Goal: Task Accomplishment & Management: Use online tool/utility

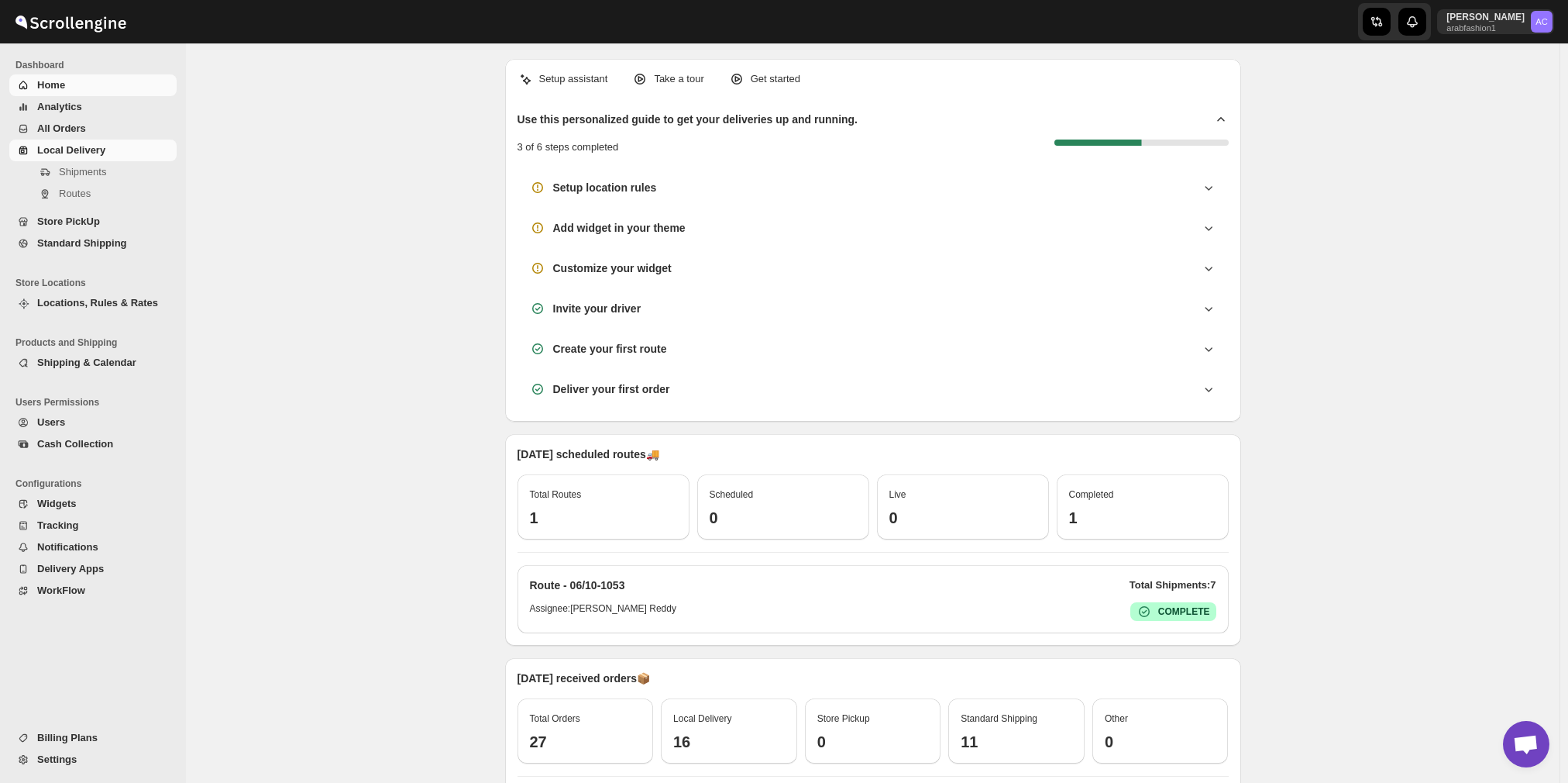
scroll to position [1108, 0]
click at [52, 147] on span "Local Delivery" at bounding box center [71, 150] width 68 height 12
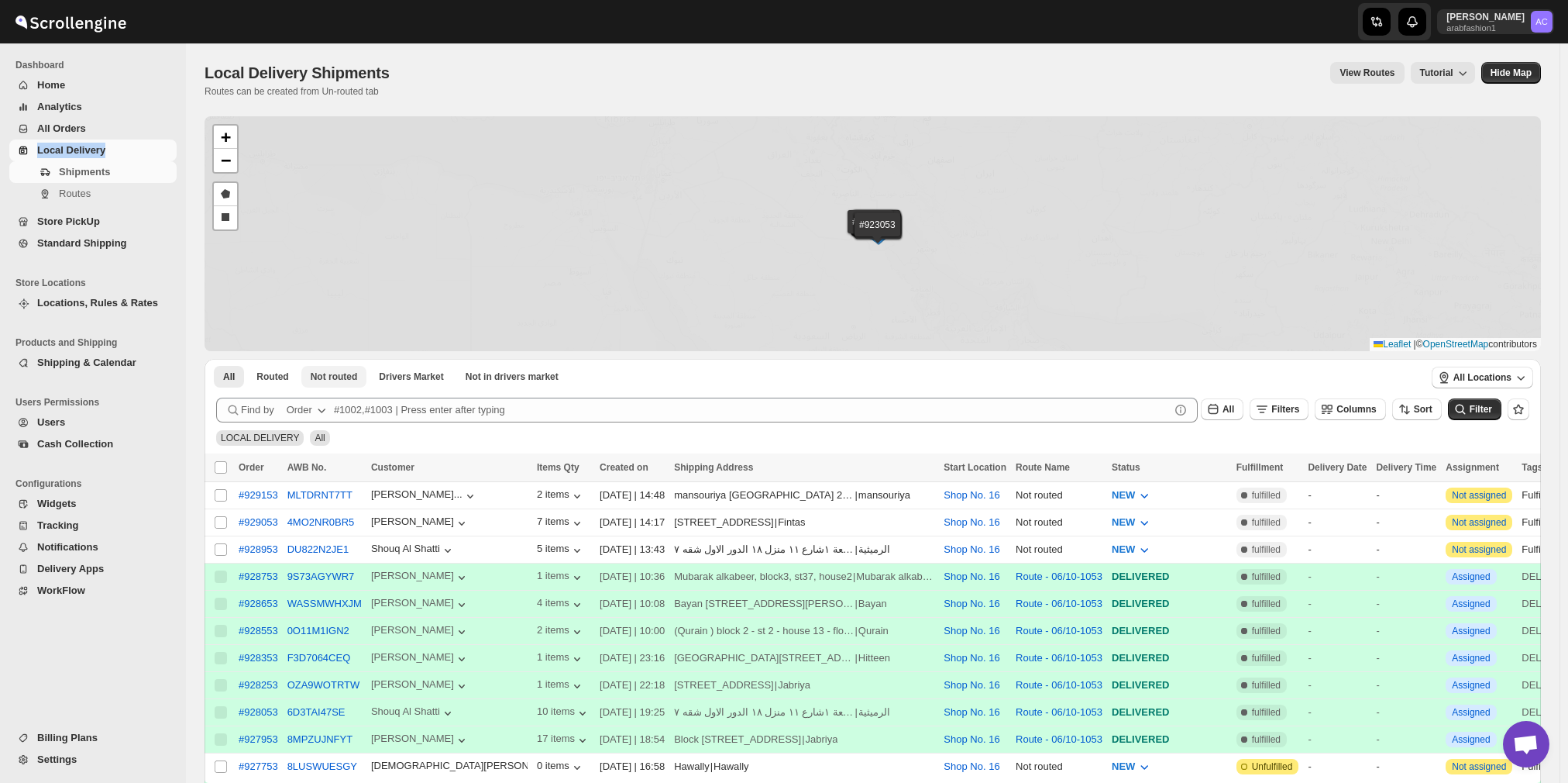
click at [347, 140] on div "#929153 #929053 #928953 #928753 #928653 #928553 #928353 #928253 #928053 #927953…" at bounding box center [872, 234] width 1337 height 235
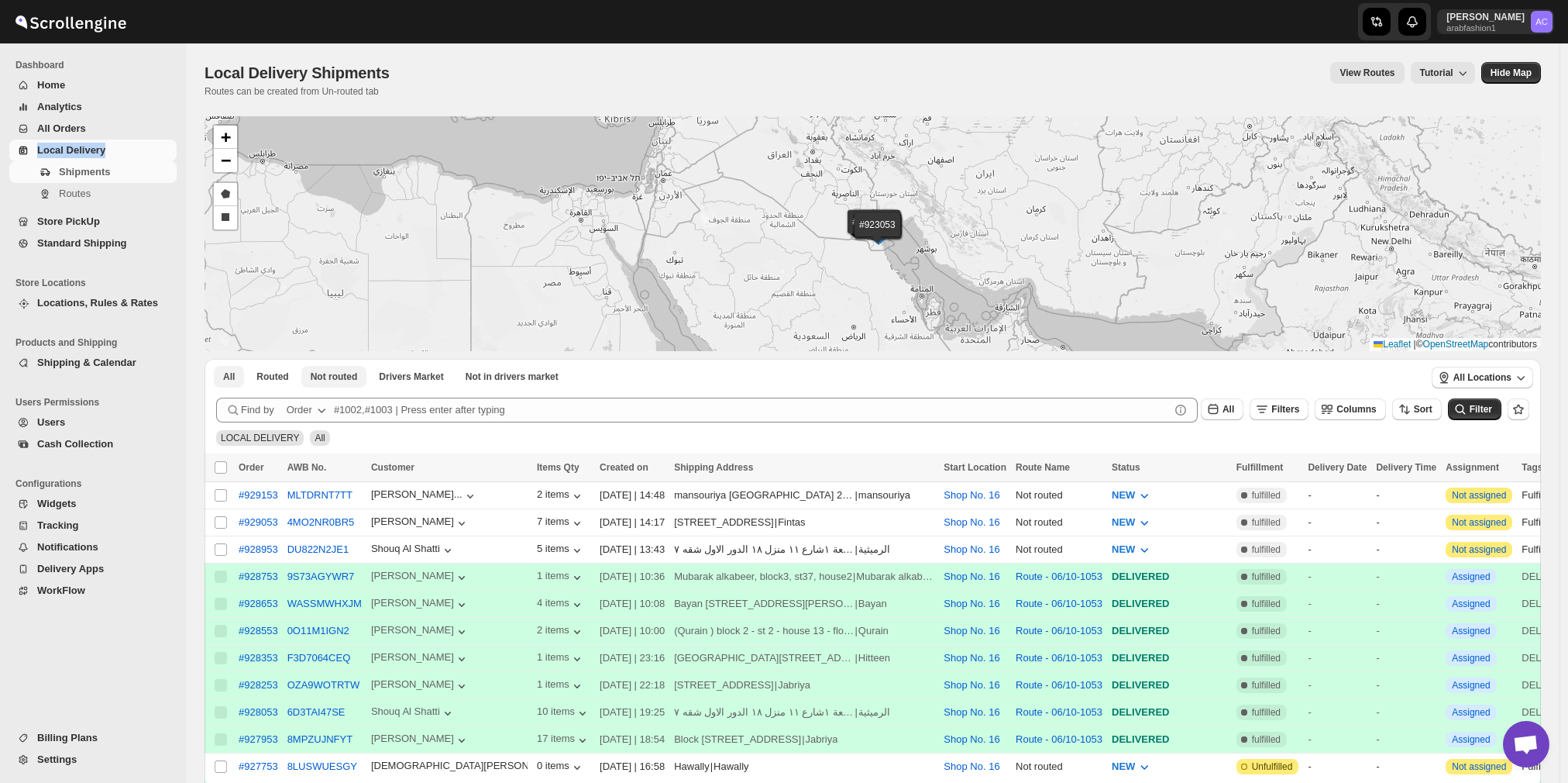
click at [337, 373] on span "Not routed" at bounding box center [335, 376] width 47 height 13
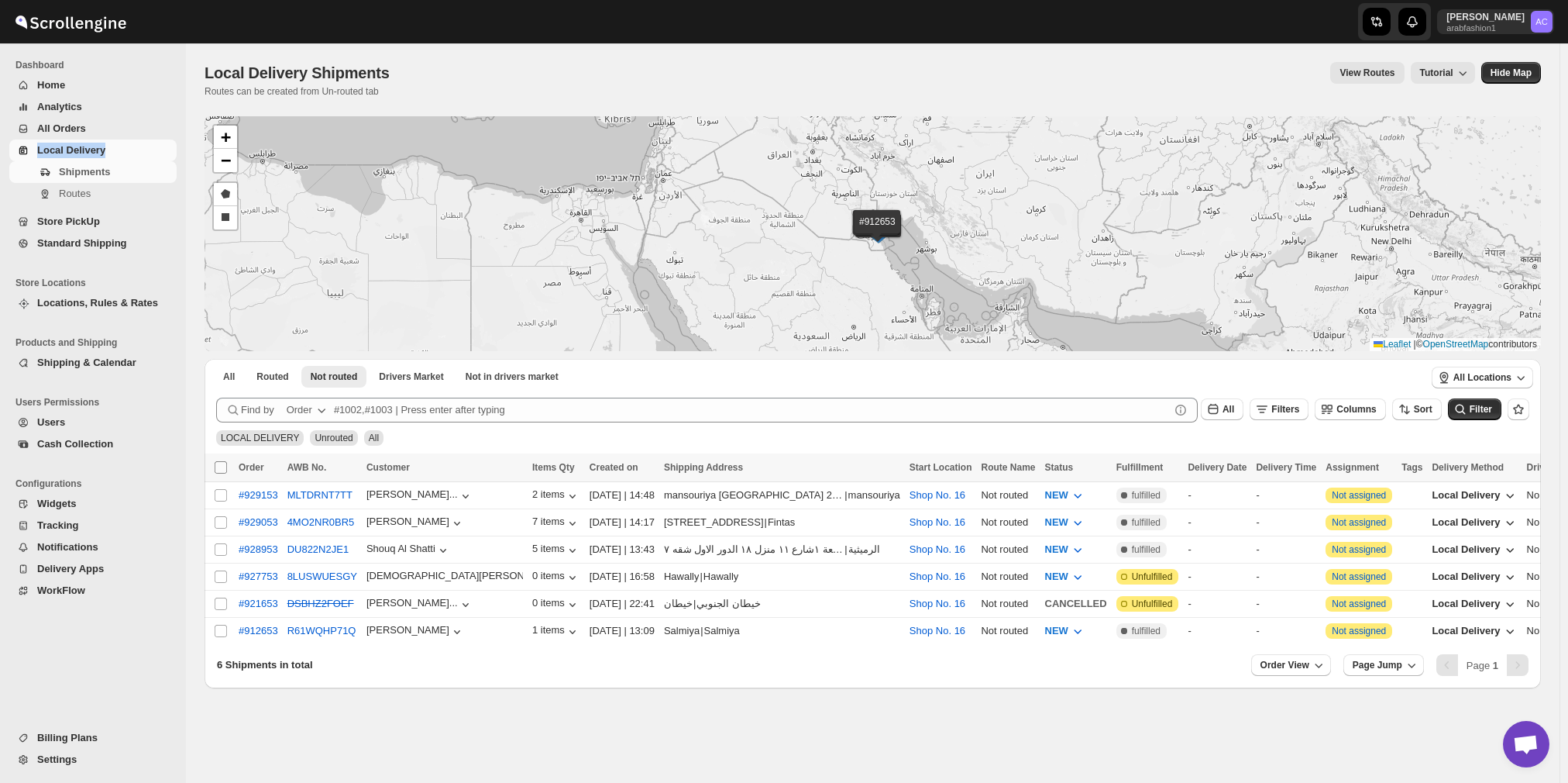
click at [222, 463] on input "Select all shipments" at bounding box center [221, 467] width 13 height 13
checkbox input "true"
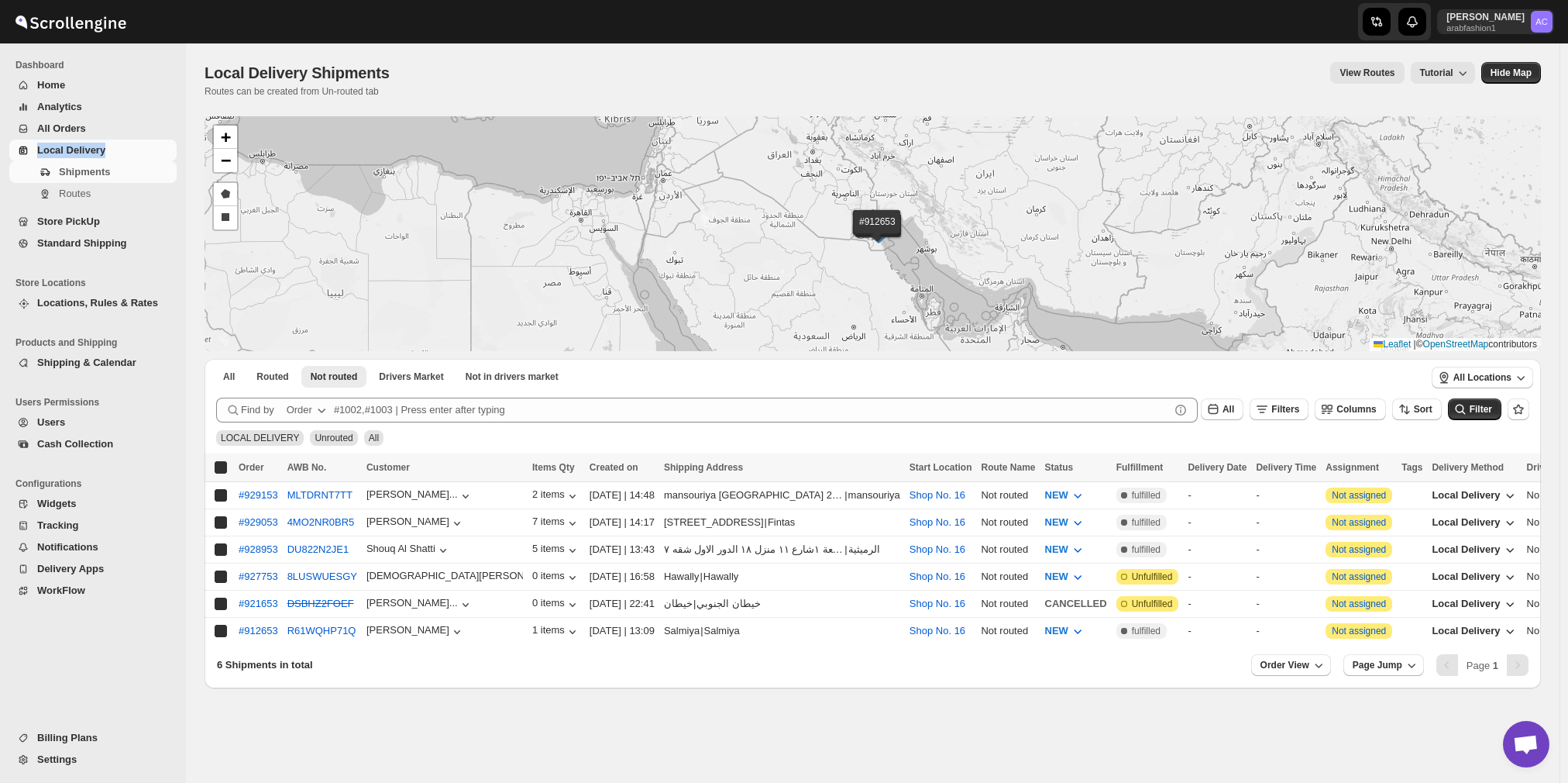
checkbox input "true"
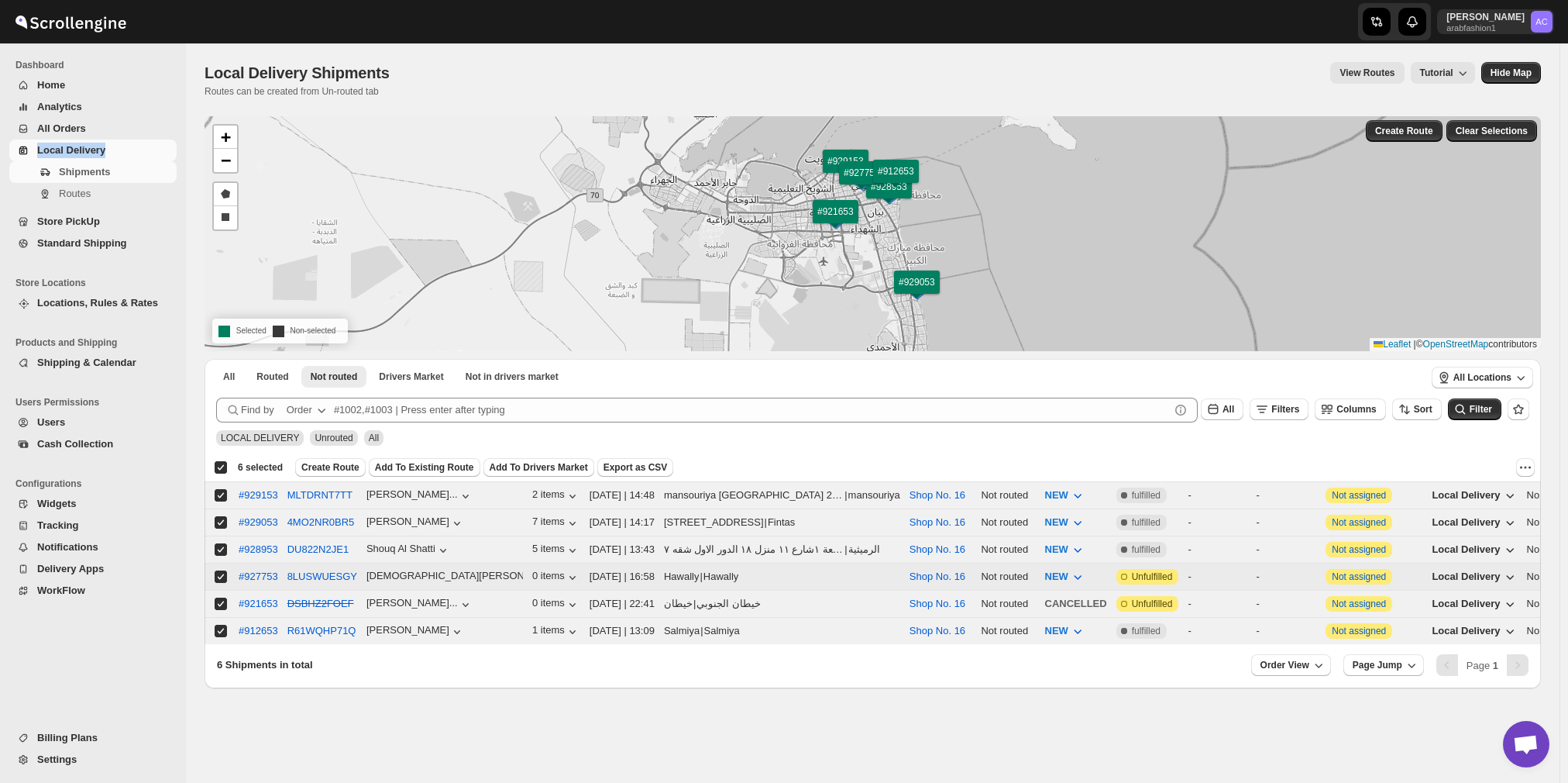
click at [220, 571] on input "Select shipment" at bounding box center [221, 577] width 13 height 13
checkbox input "false"
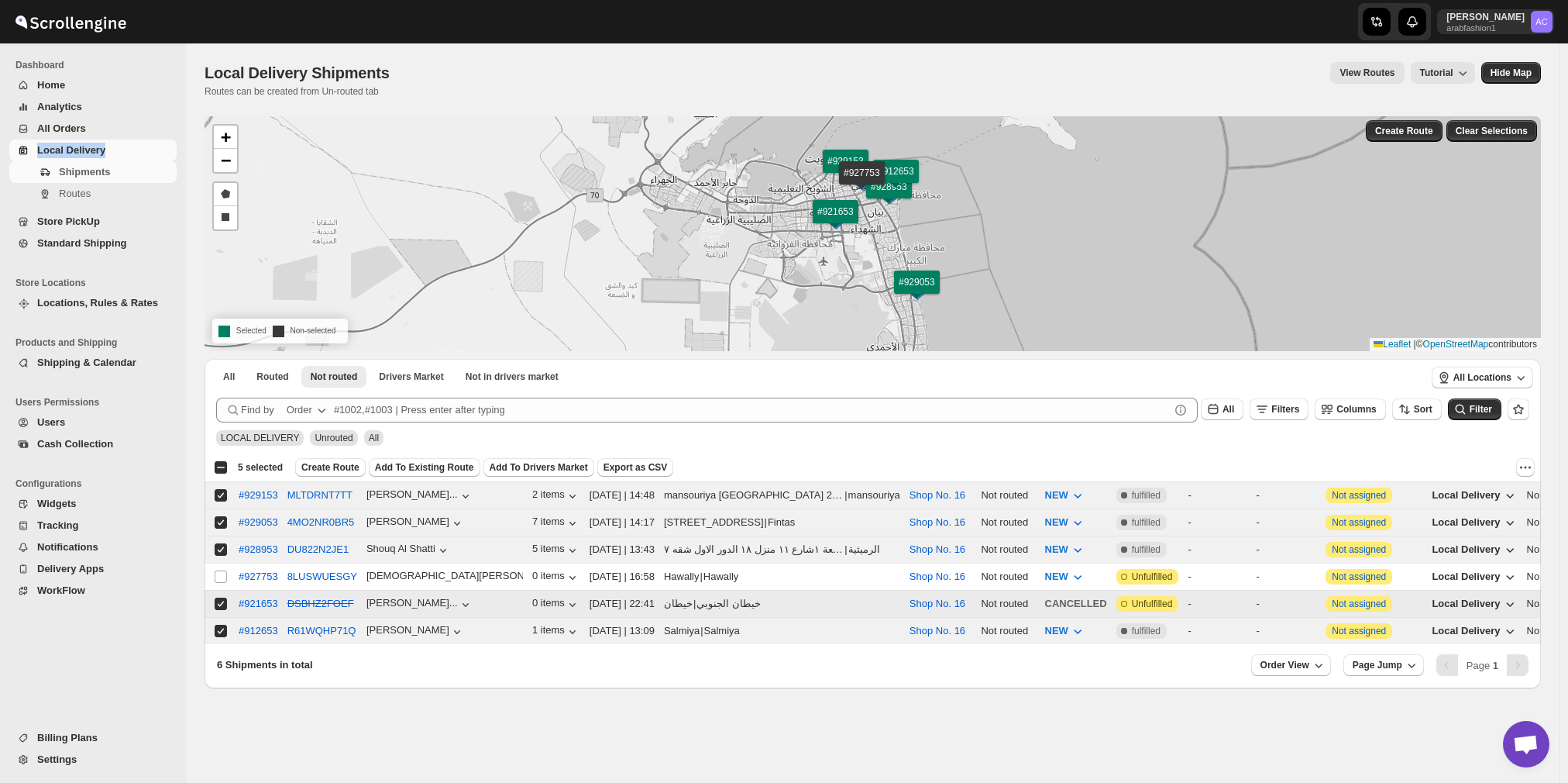
click at [222, 597] on input "Select shipment" at bounding box center [221, 603] width 13 height 13
checkbox input "false"
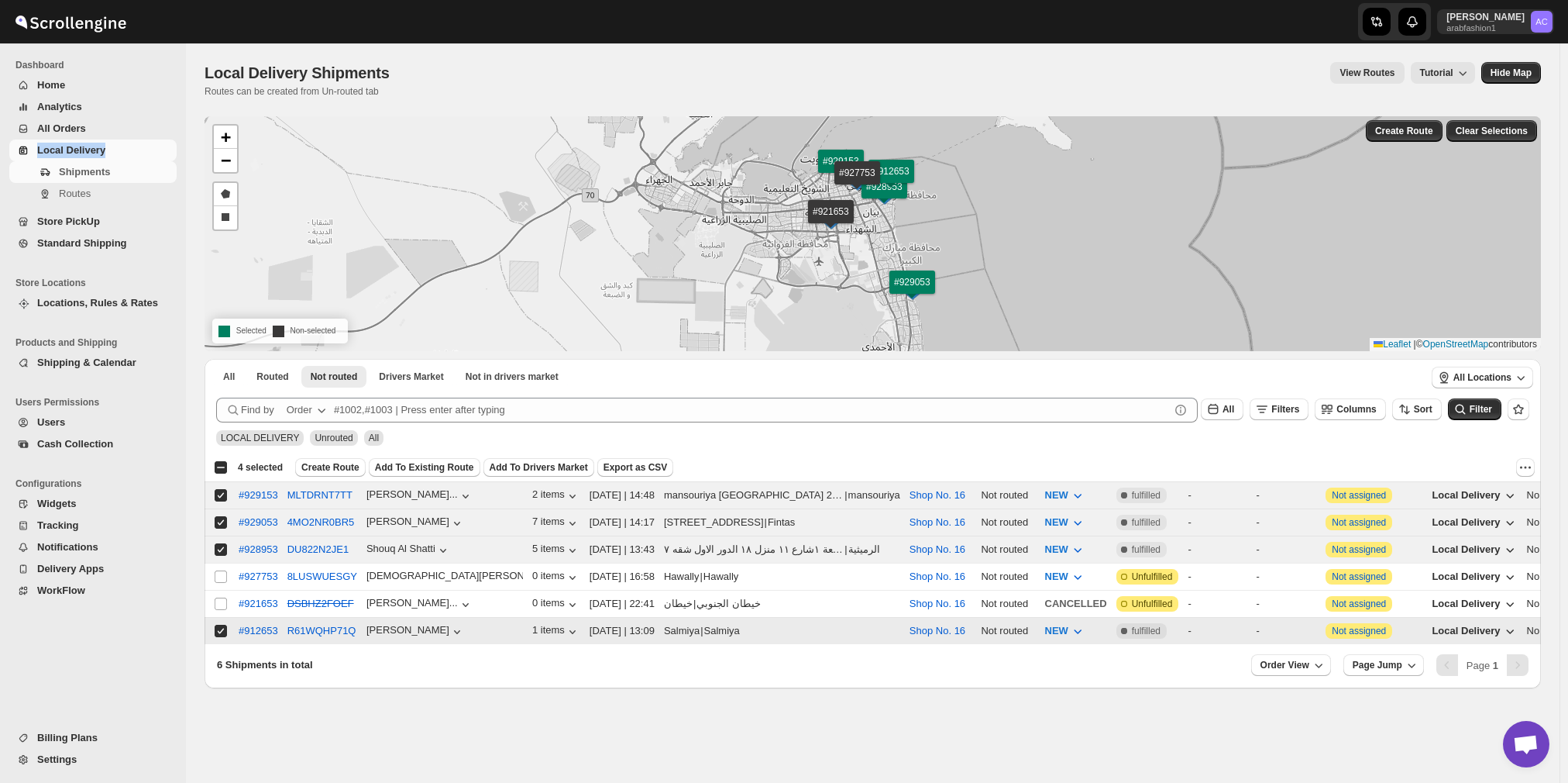
click at [220, 625] on input "Select shipment" at bounding box center [221, 631] width 13 height 13
checkbox input "false"
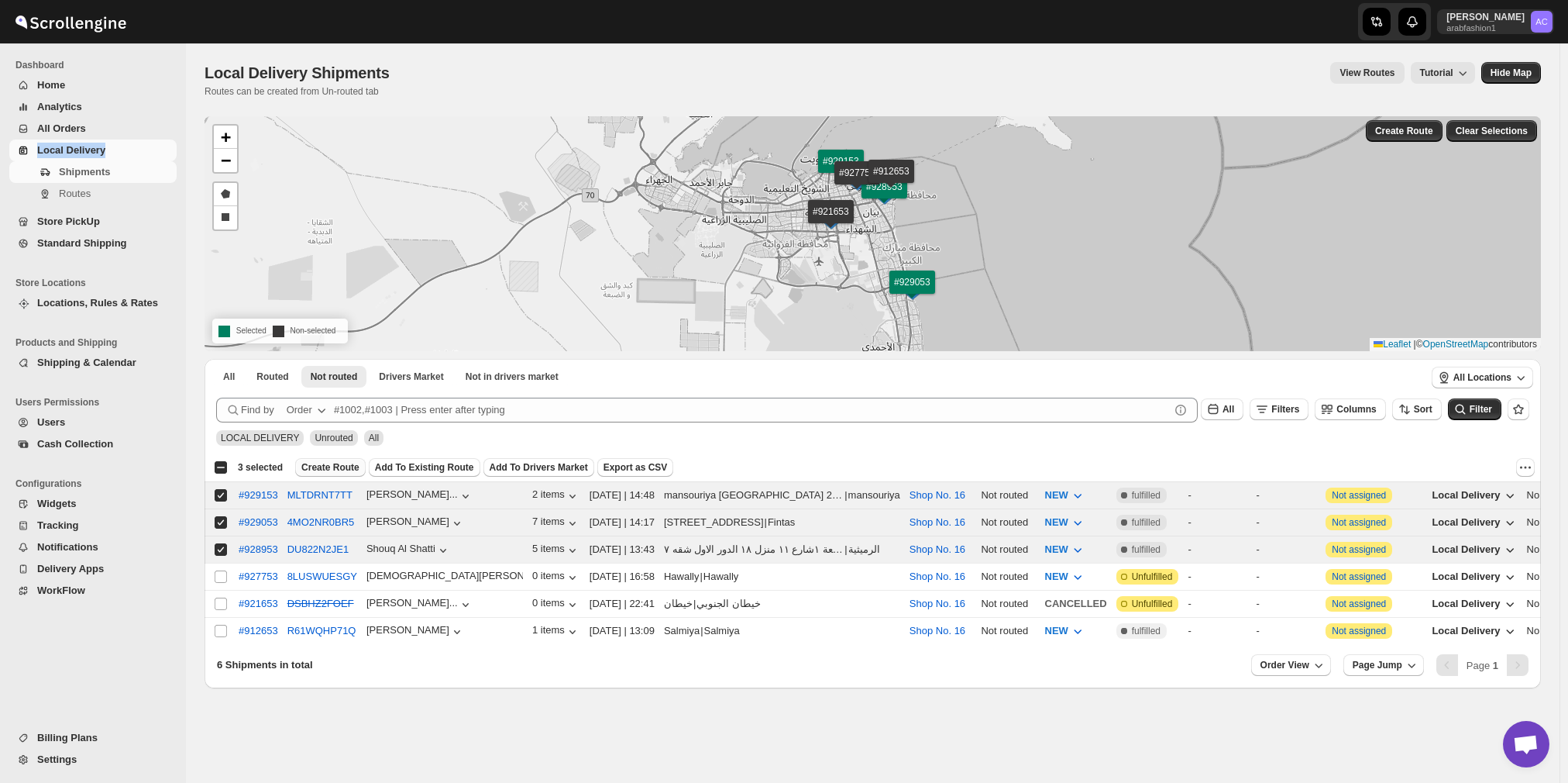
click at [337, 466] on span "Create Route" at bounding box center [330, 467] width 58 height 13
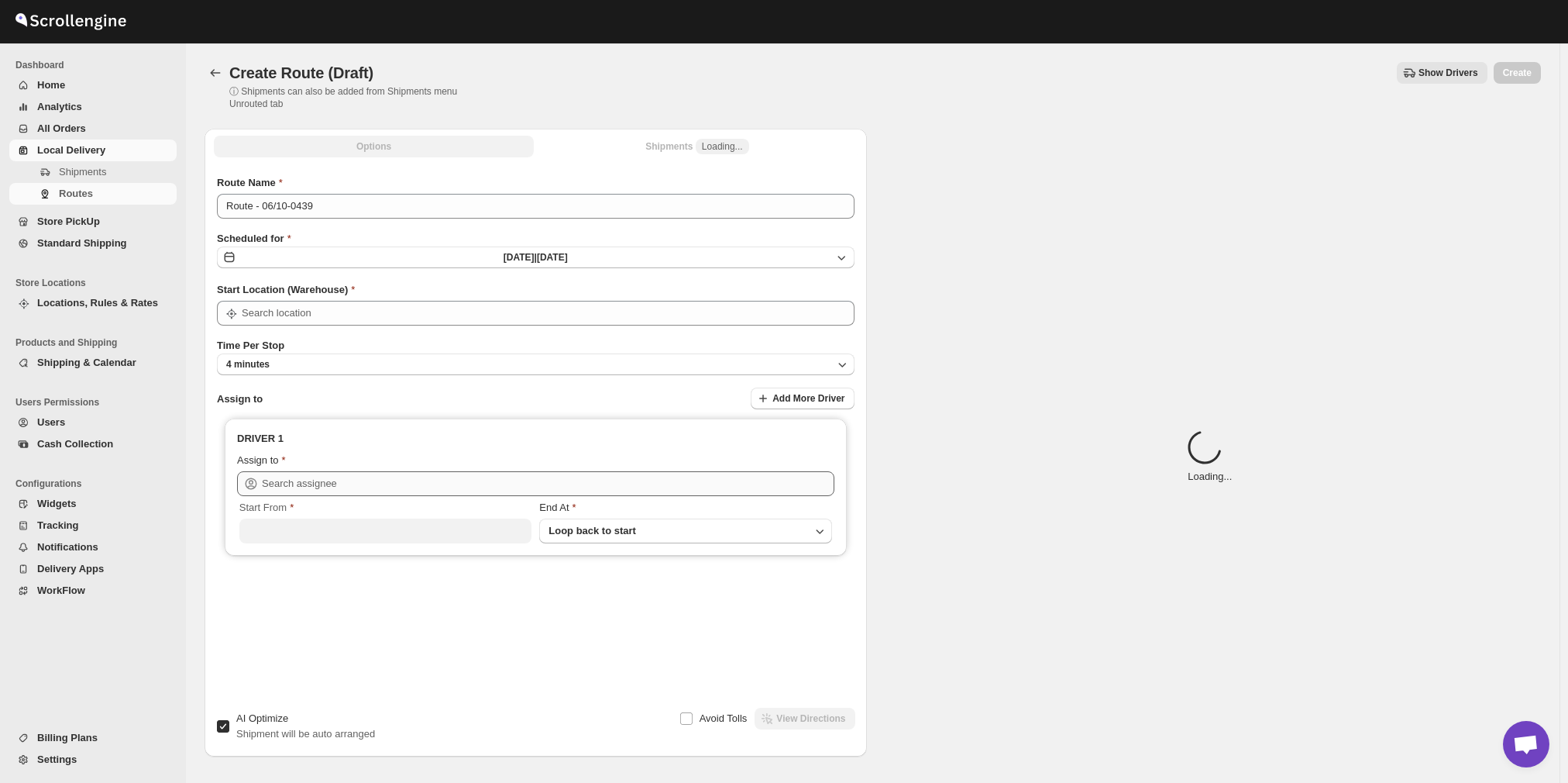
type input "Shop No. 16"
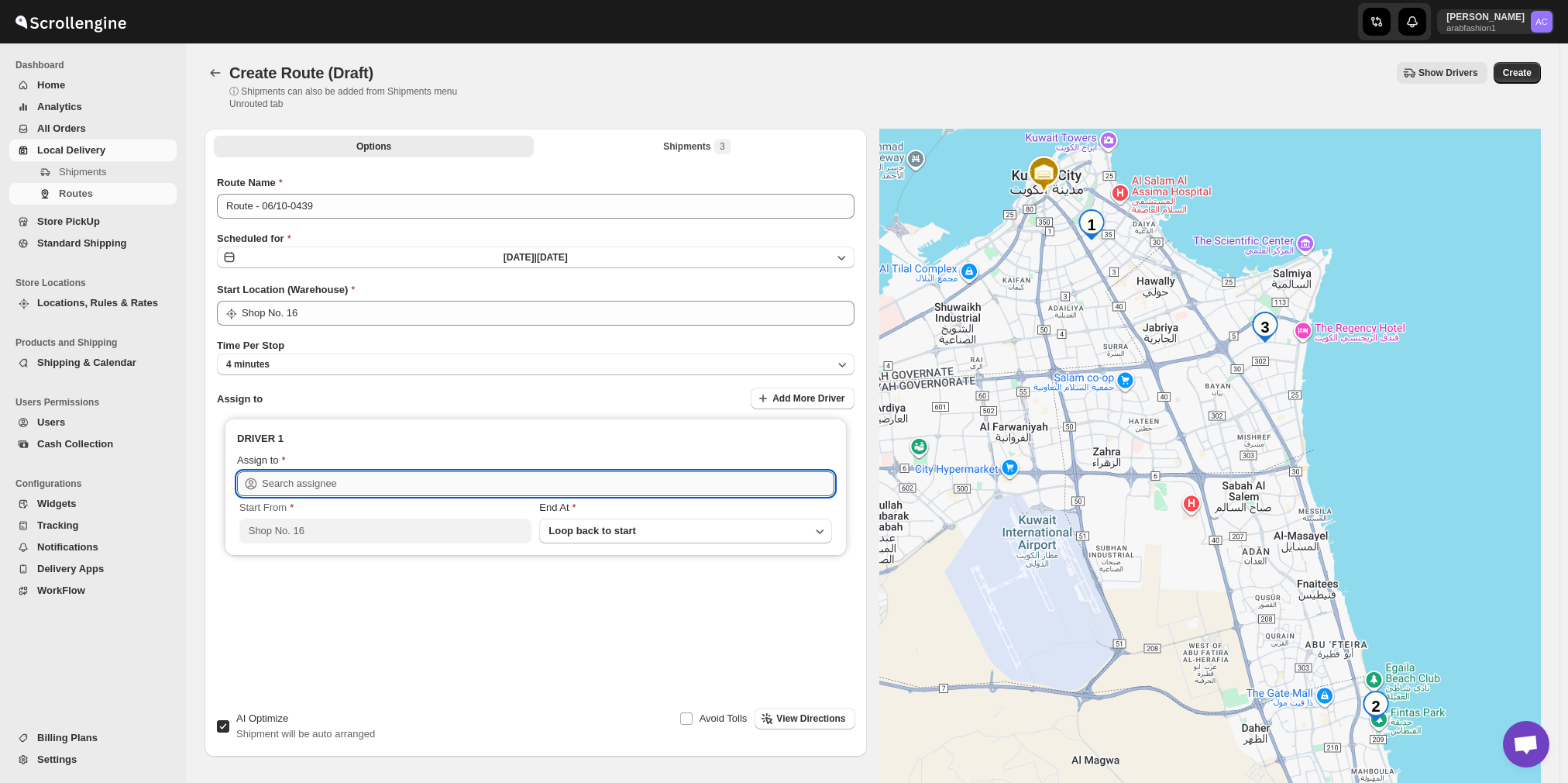
click at [400, 482] on input "text" at bounding box center [548, 483] width 572 height 25
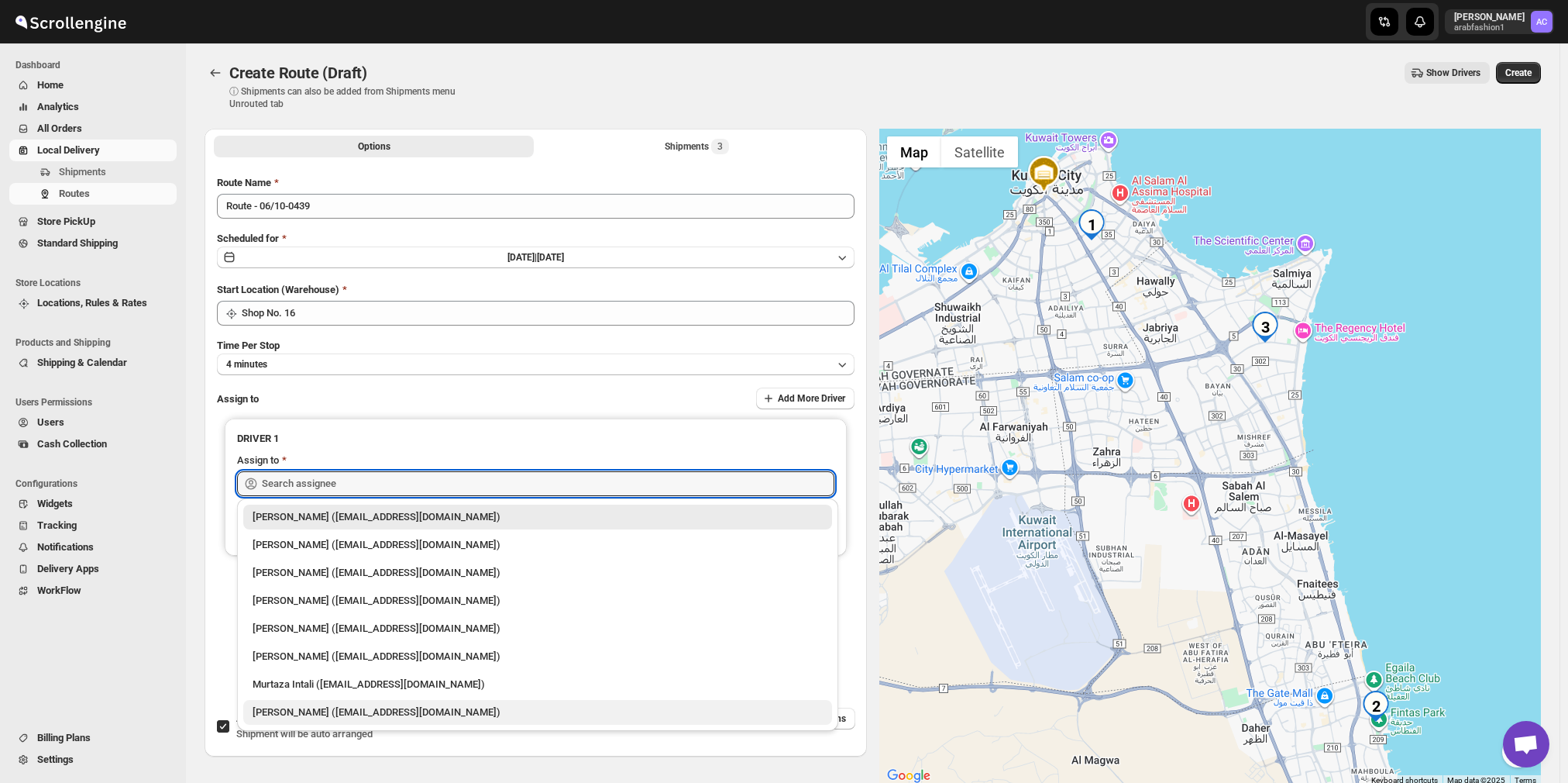
click at [421, 711] on div "[PERSON_NAME] ([EMAIL_ADDRESS][DOMAIN_NAME])" at bounding box center [538, 713] width 570 height 16
type input "[PERSON_NAME] ([EMAIL_ADDRESS][DOMAIN_NAME])"
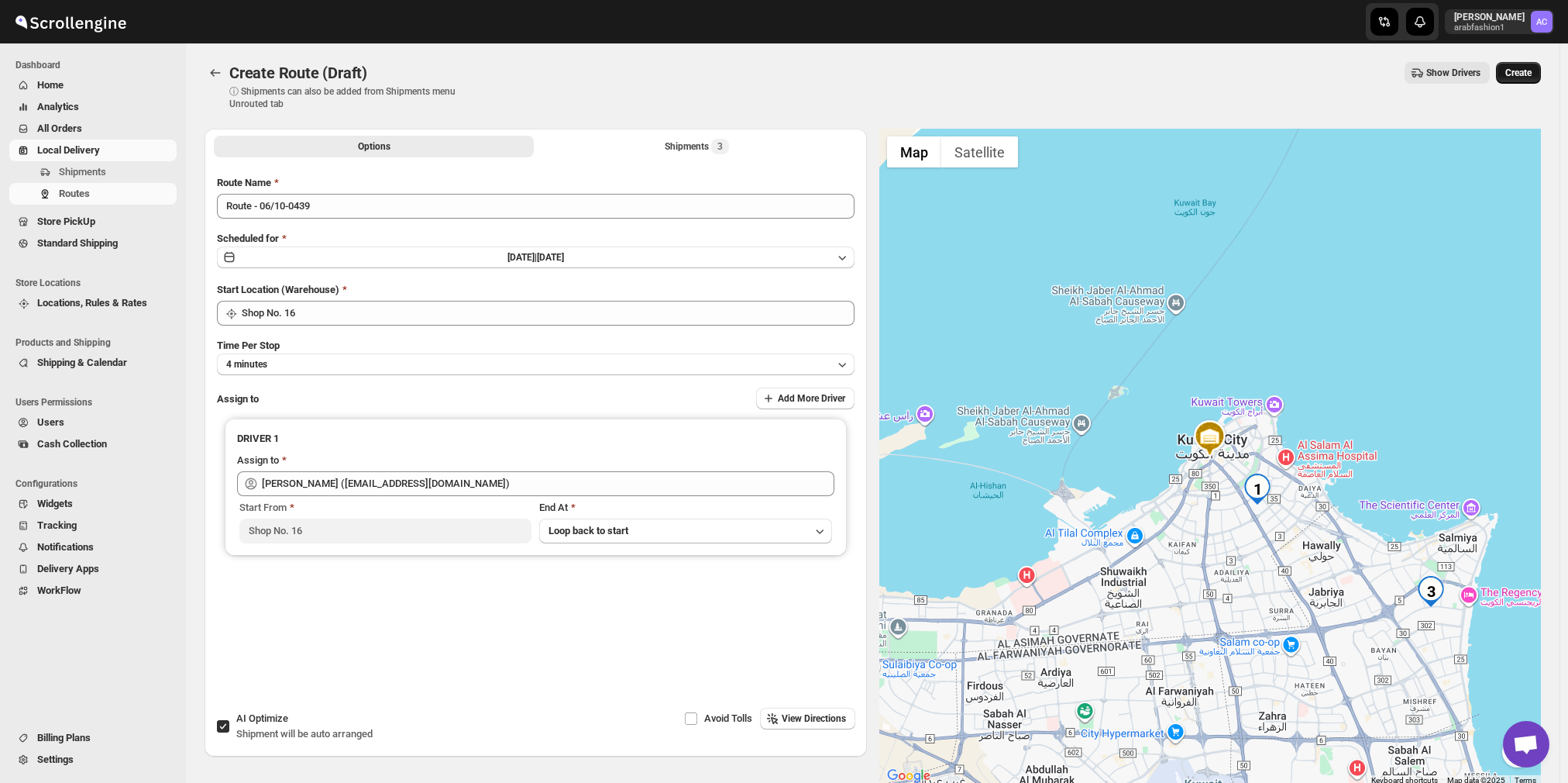
click at [1523, 69] on span "Create" at bounding box center [1519, 73] width 27 height 13
